Goal: Information Seeking & Learning: Learn about a topic

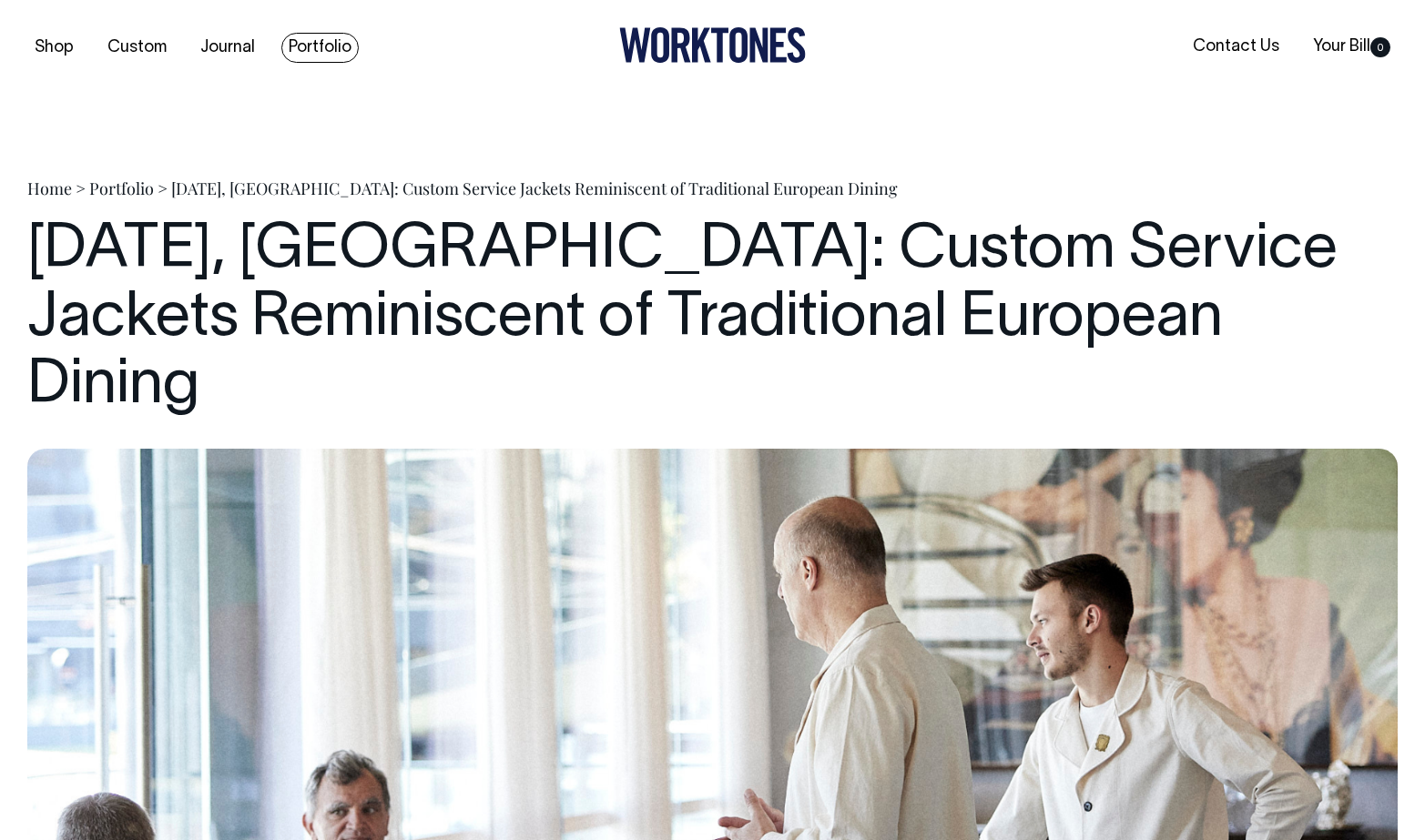
click at [316, 41] on link "Portfolio" at bounding box center [320, 47] width 77 height 30
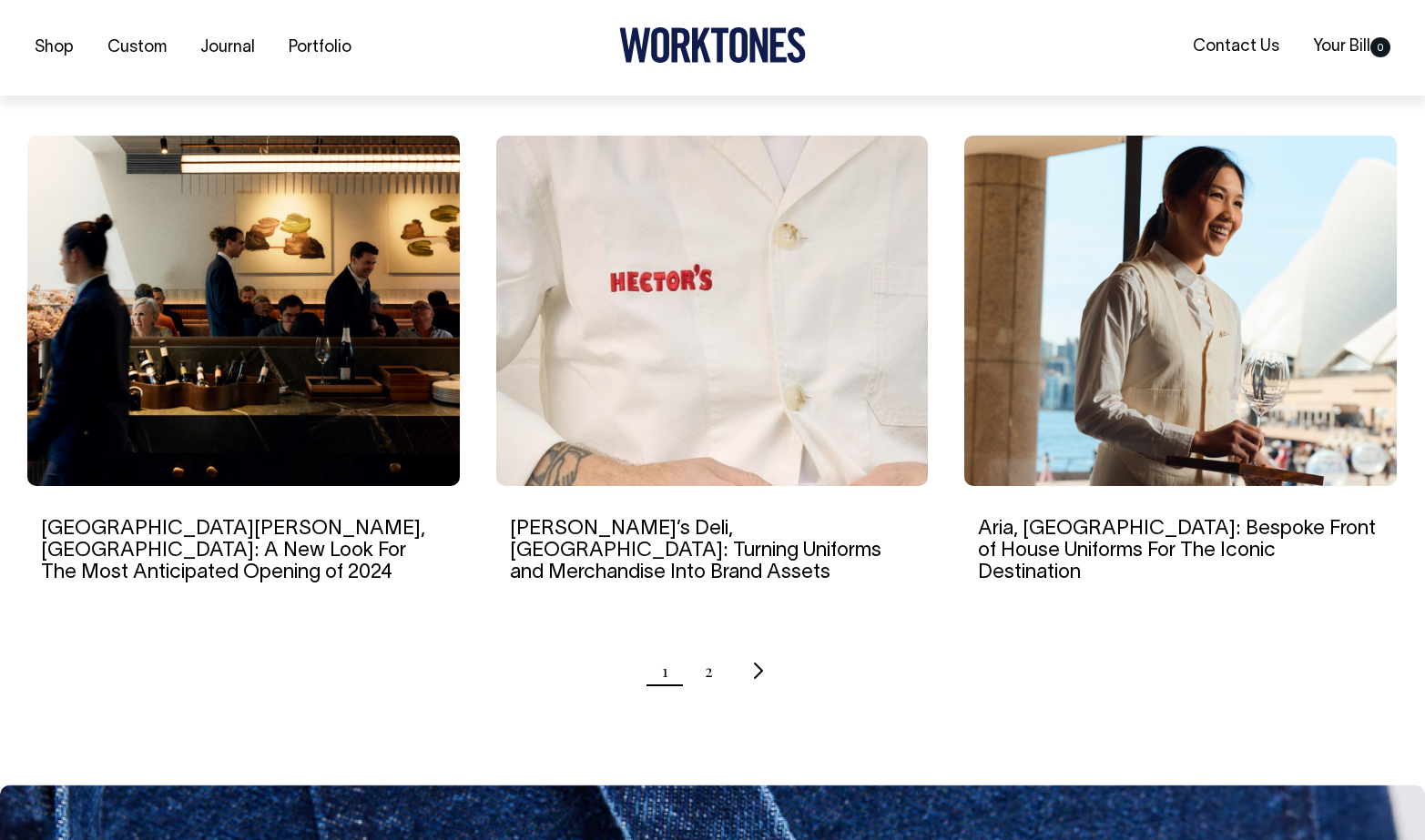
click at [692, 309] on img at bounding box center [712, 310] width 432 height 350
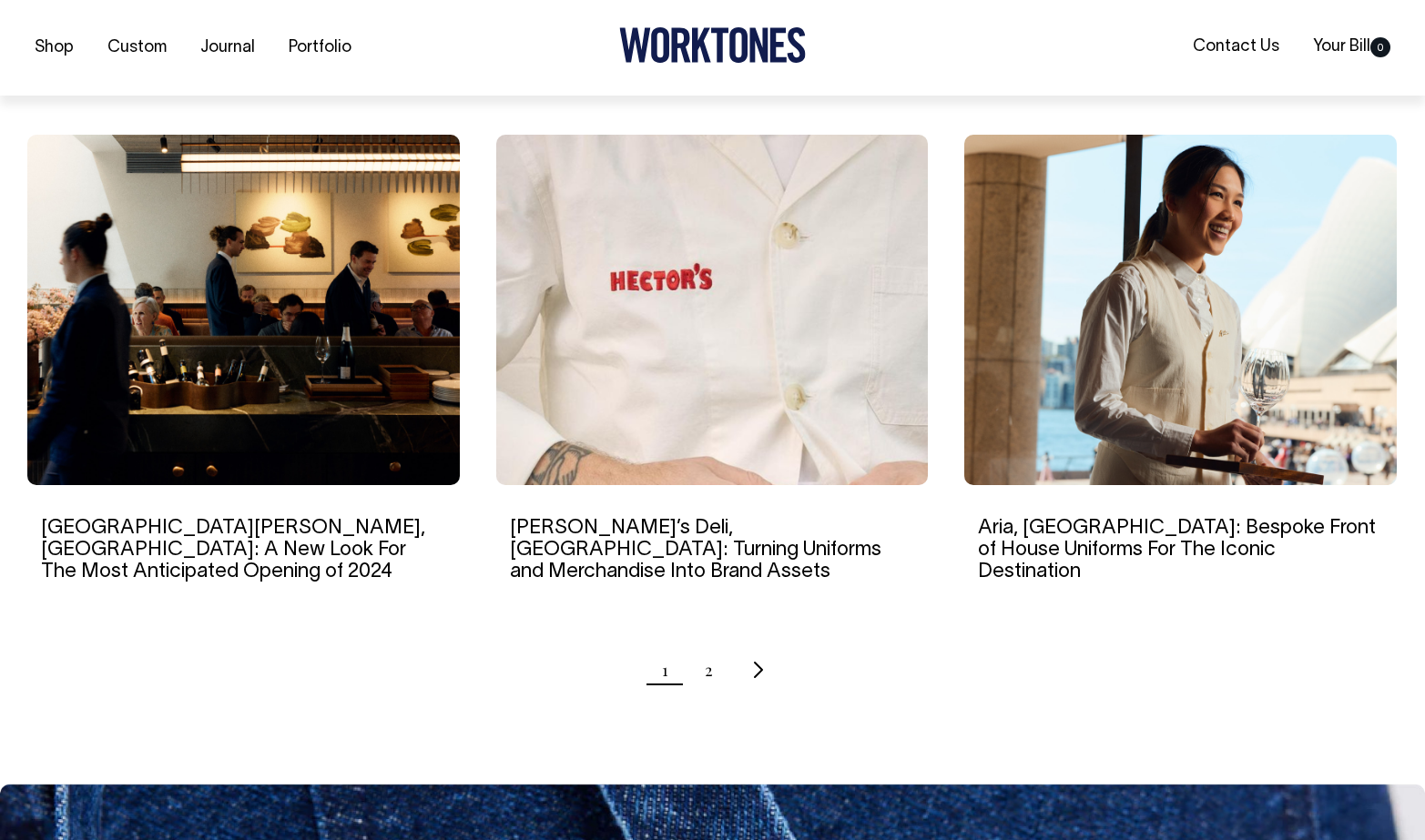
scroll to position [1678, 0]
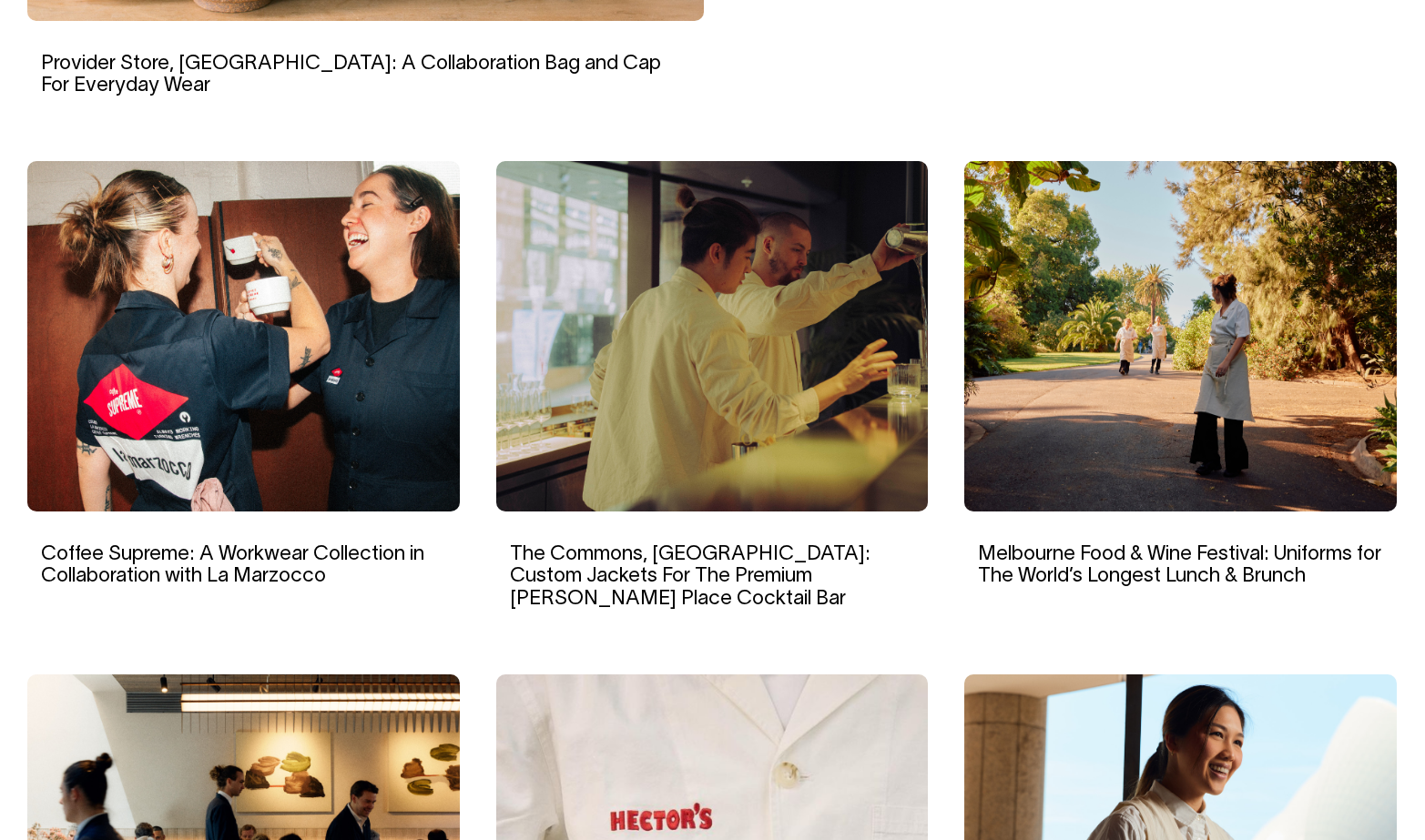
click at [353, 310] on img at bounding box center [243, 335] width 432 height 350
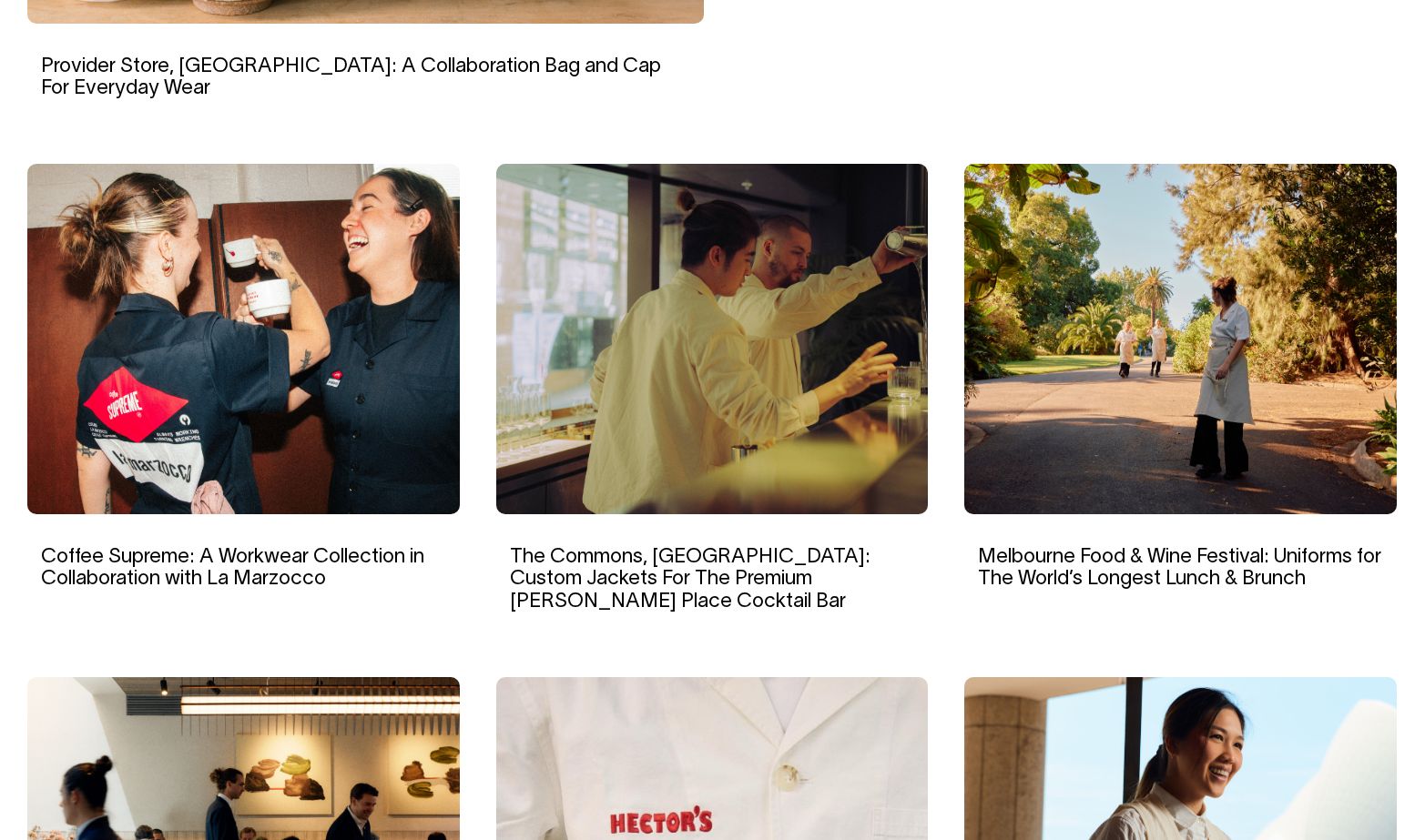
scroll to position [1135, 0]
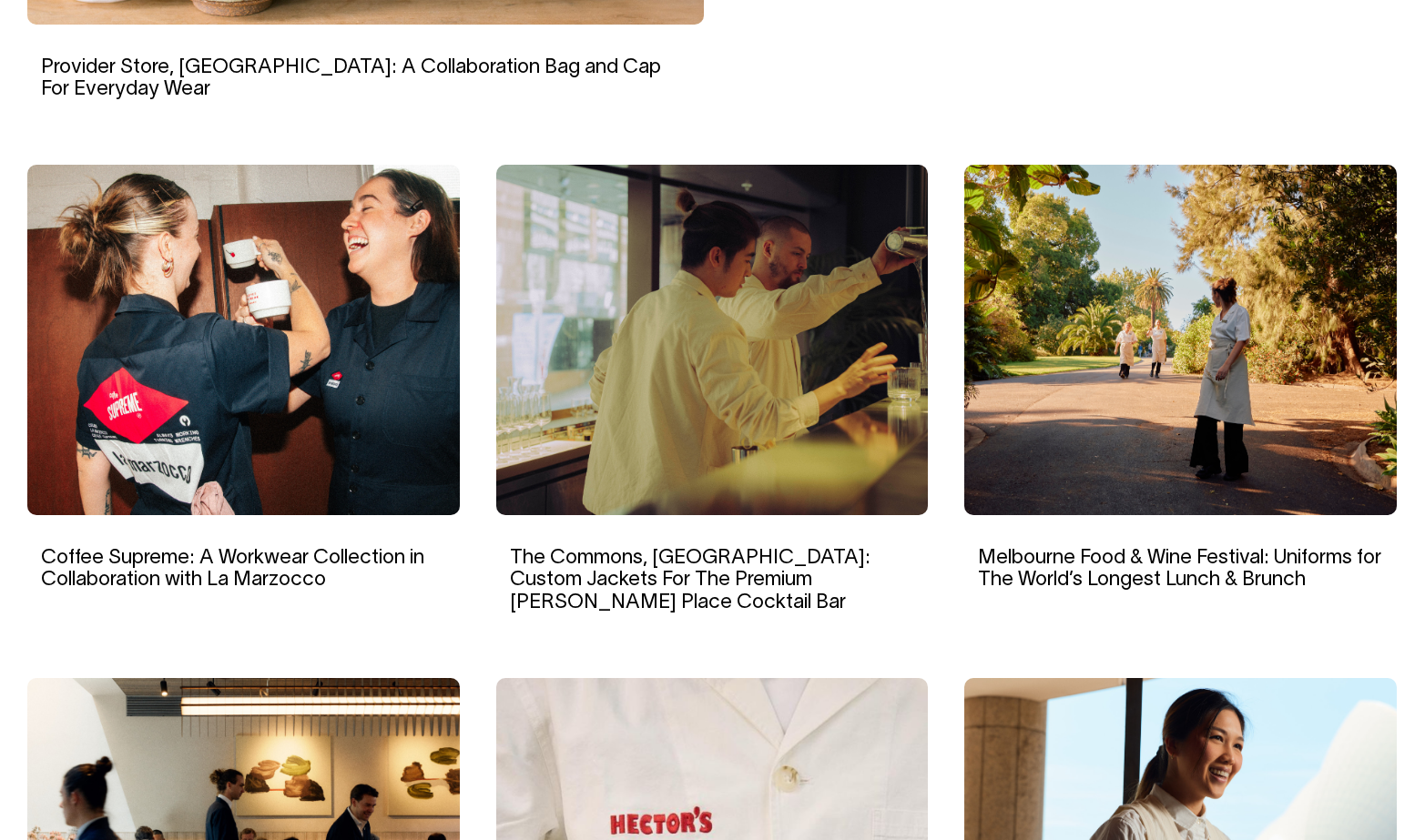
click at [1257, 216] on img at bounding box center [1180, 339] width 432 height 350
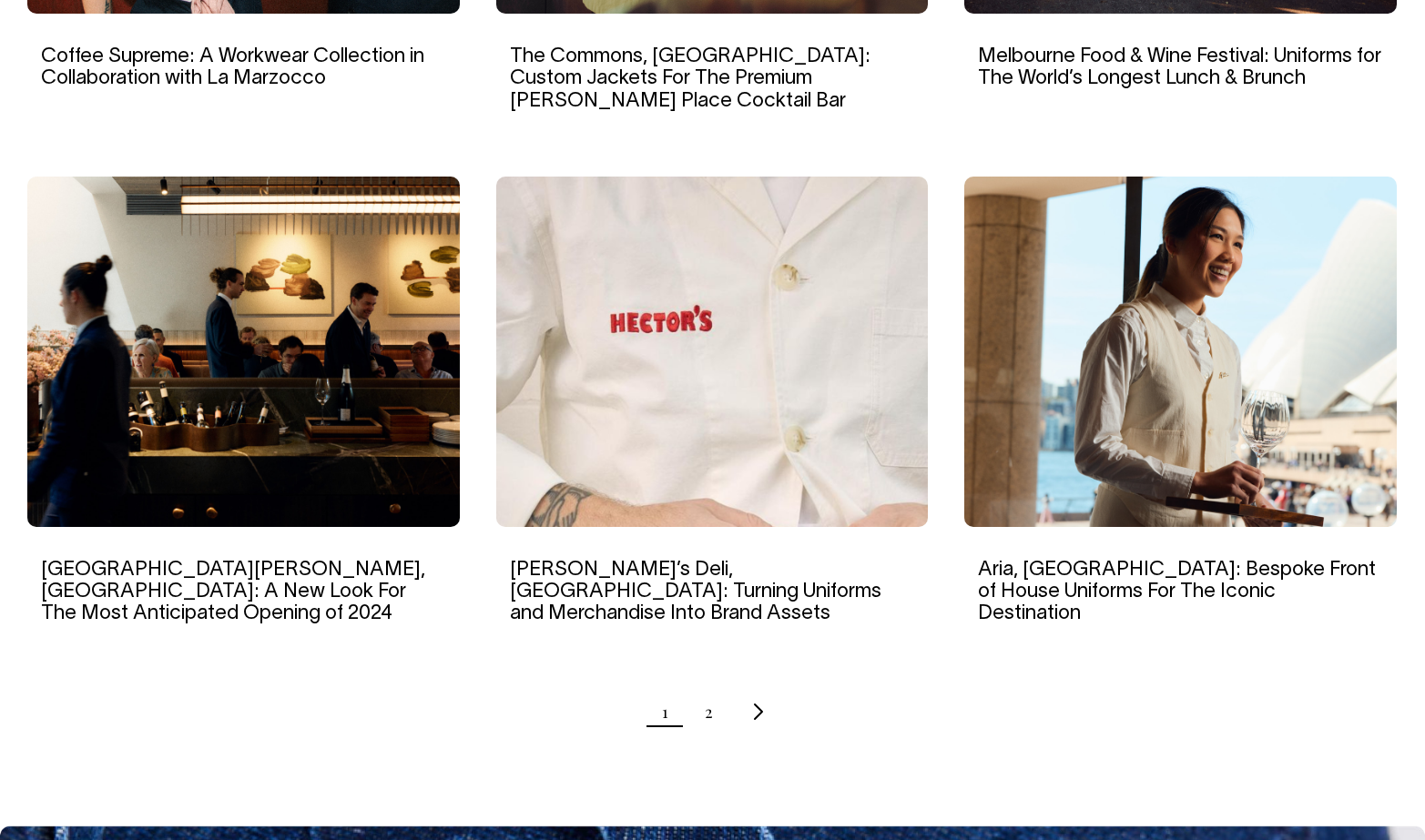
click at [1152, 267] on img at bounding box center [1180, 351] width 432 height 350
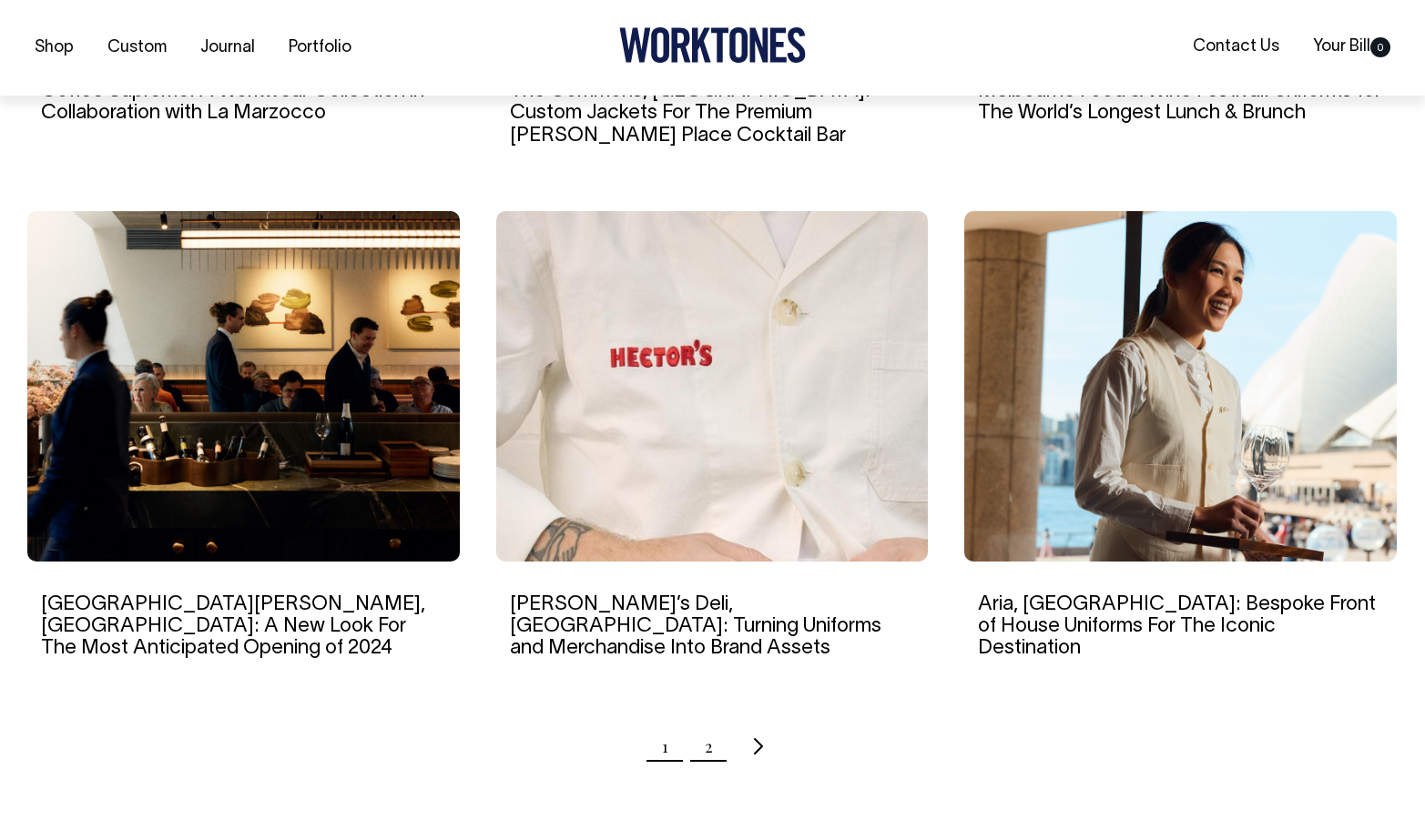
scroll to position [1602, 0]
click at [709, 723] on link "2" at bounding box center [708, 745] width 8 height 46
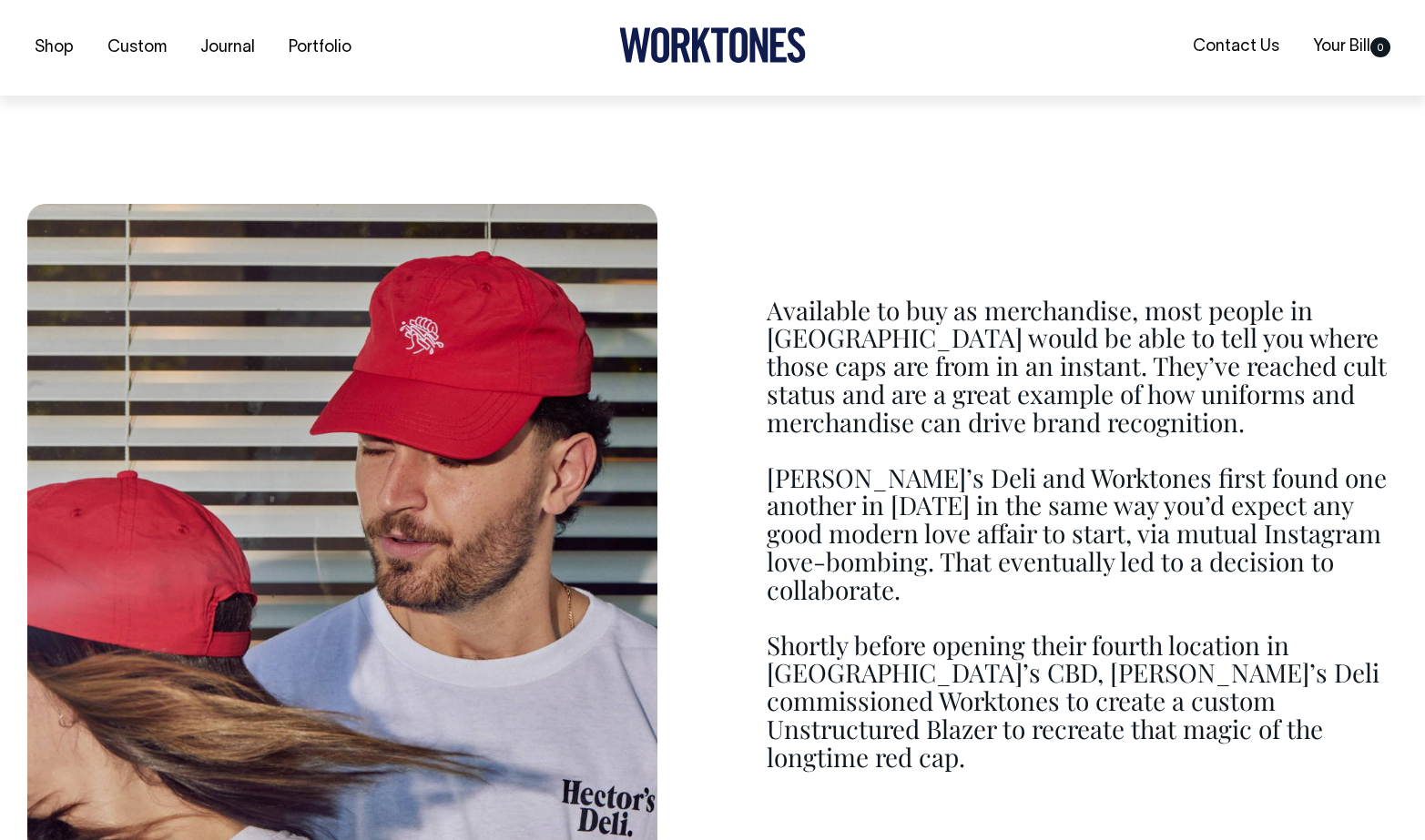
scroll to position [1818, 0]
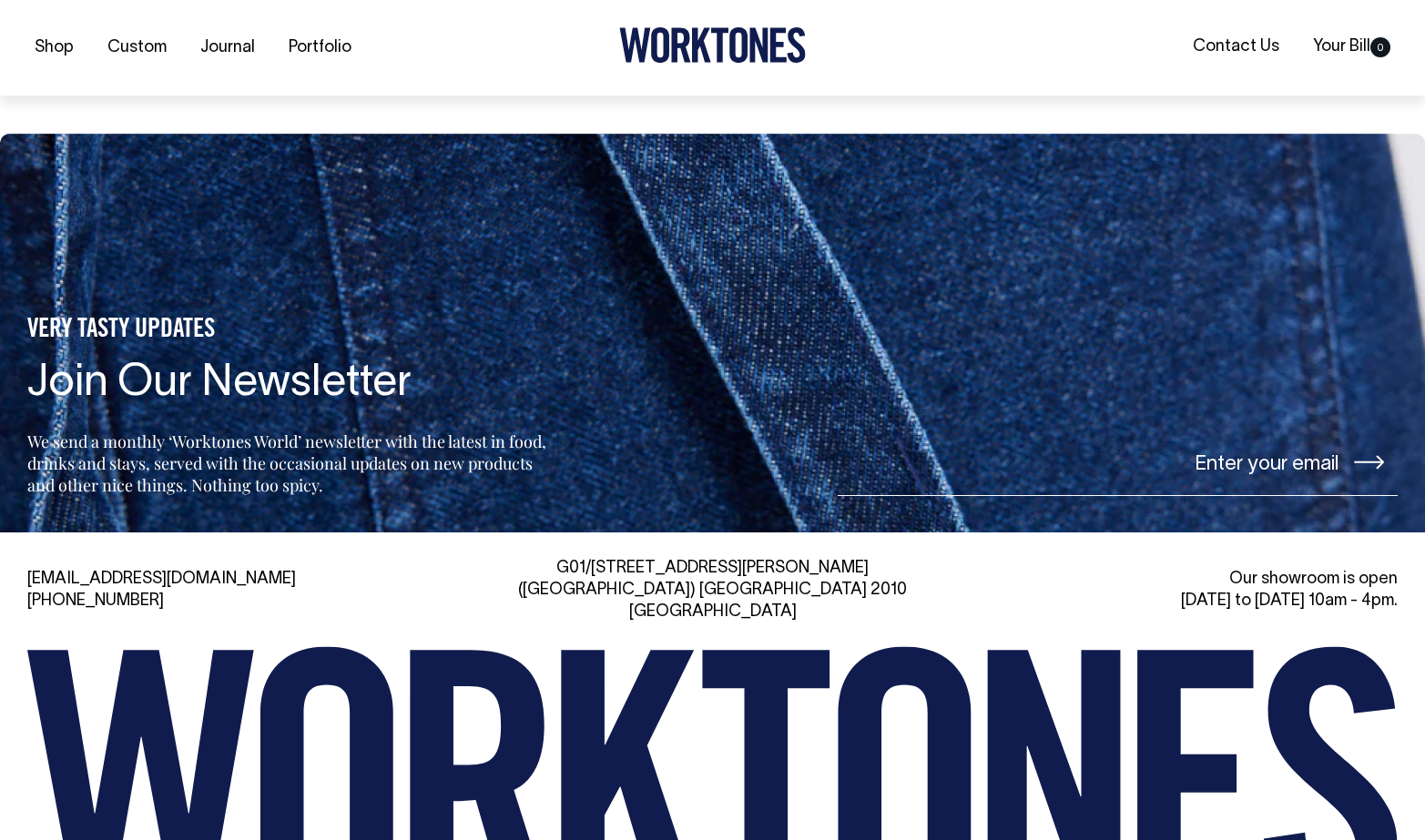
scroll to position [9692, 0]
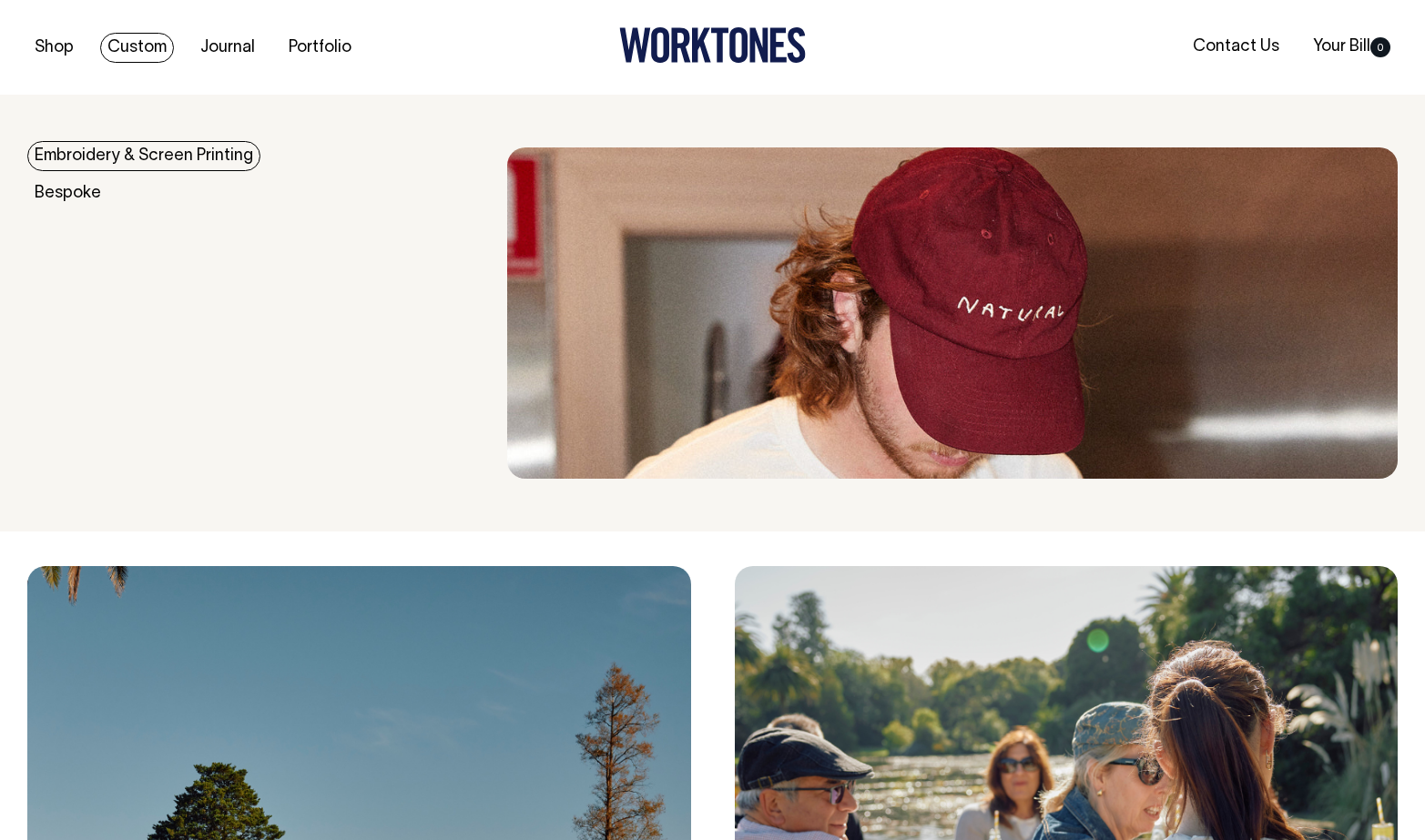
scroll to position [5338, 0]
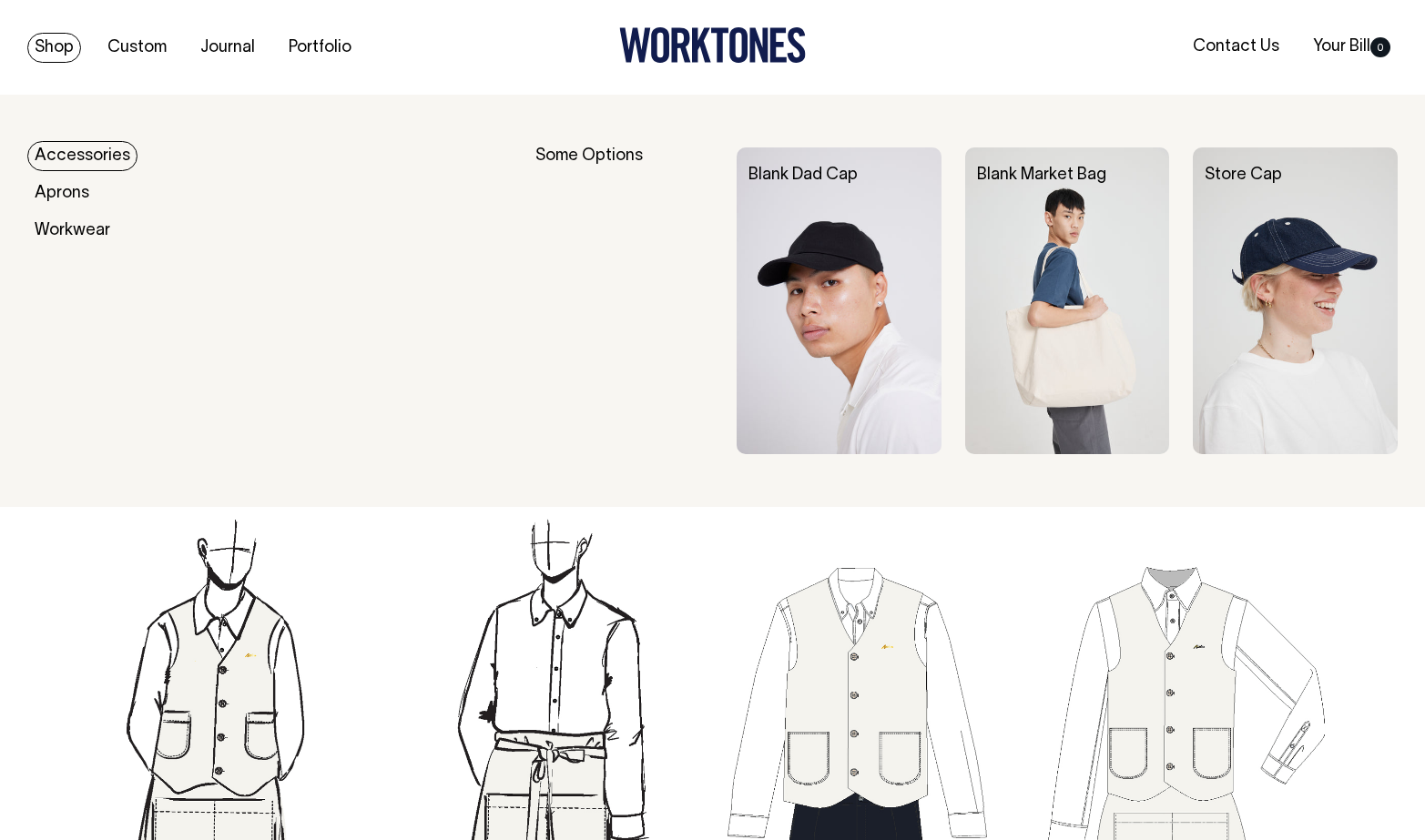
scroll to position [6434, 0]
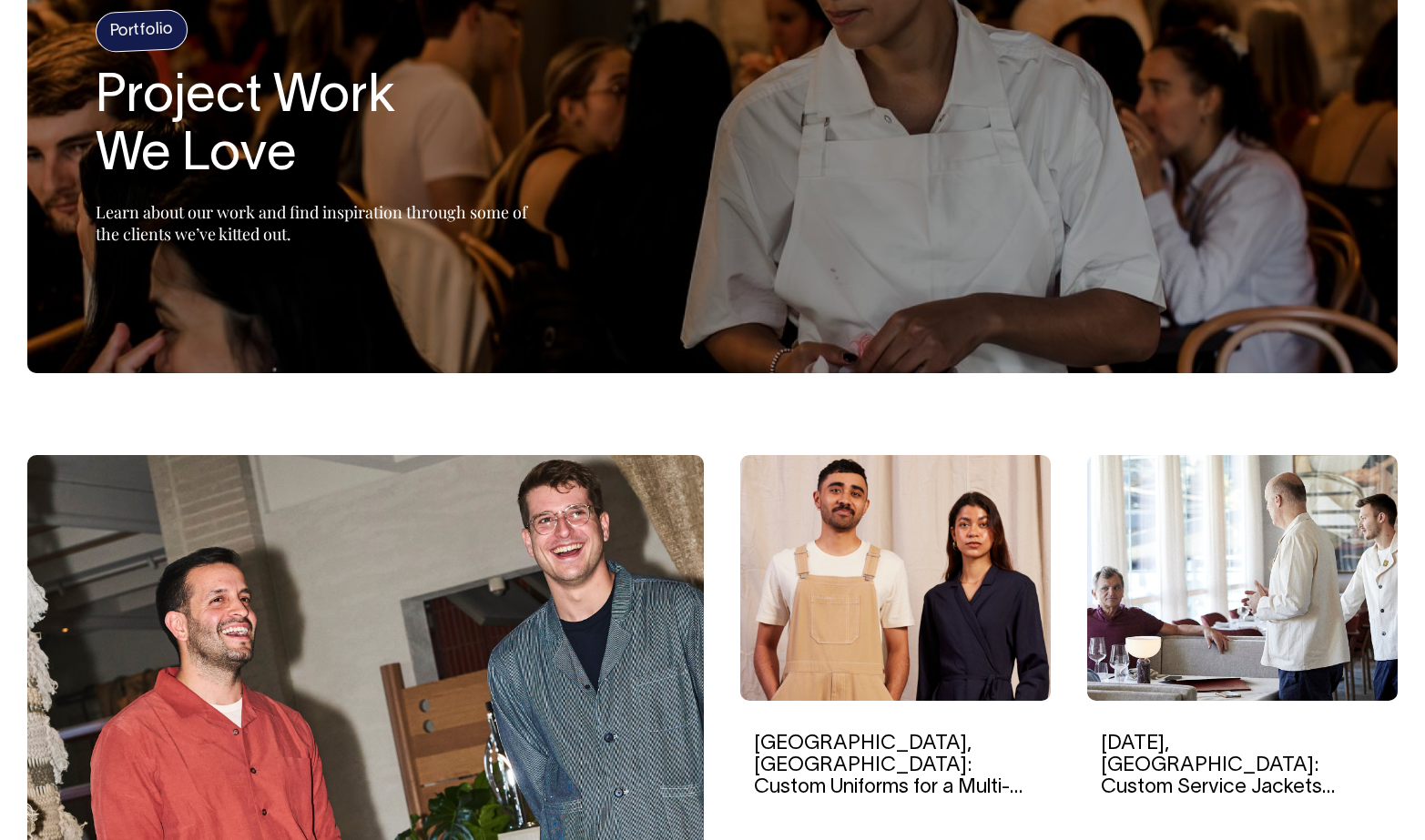
click at [1136, 558] on img at bounding box center [1243, 578] width 310 height 245
